Goal: Transaction & Acquisition: Subscribe to service/newsletter

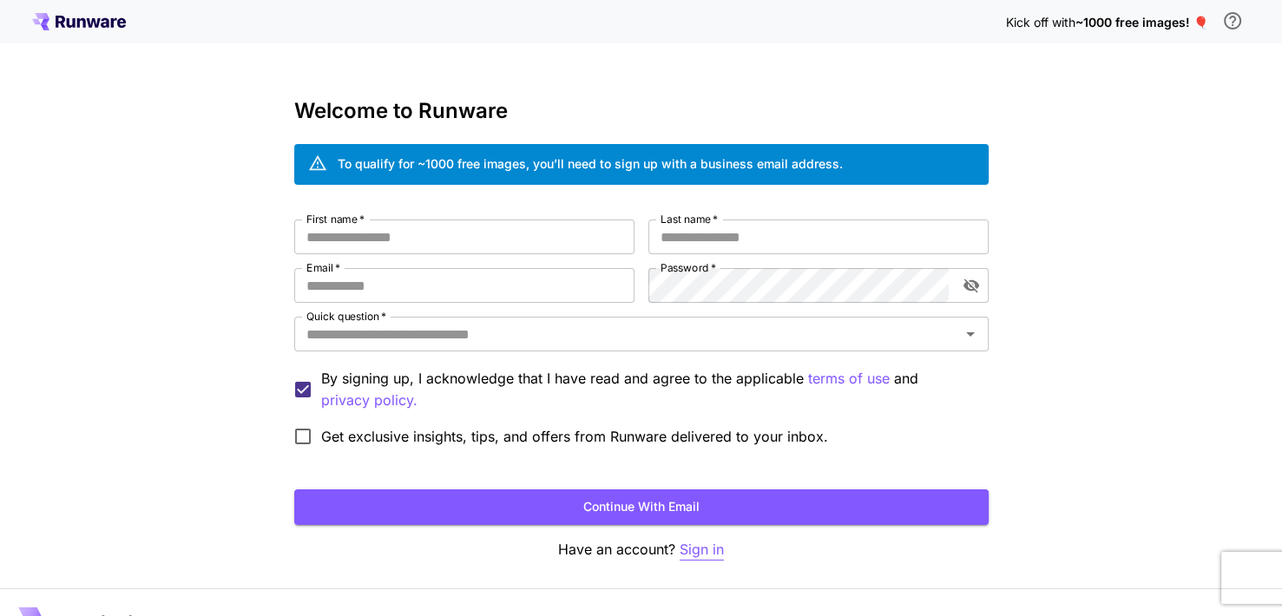
click at [712, 543] on p "Sign in" at bounding box center [702, 550] width 44 height 22
